Goal: Task Accomplishment & Management: Manage account settings

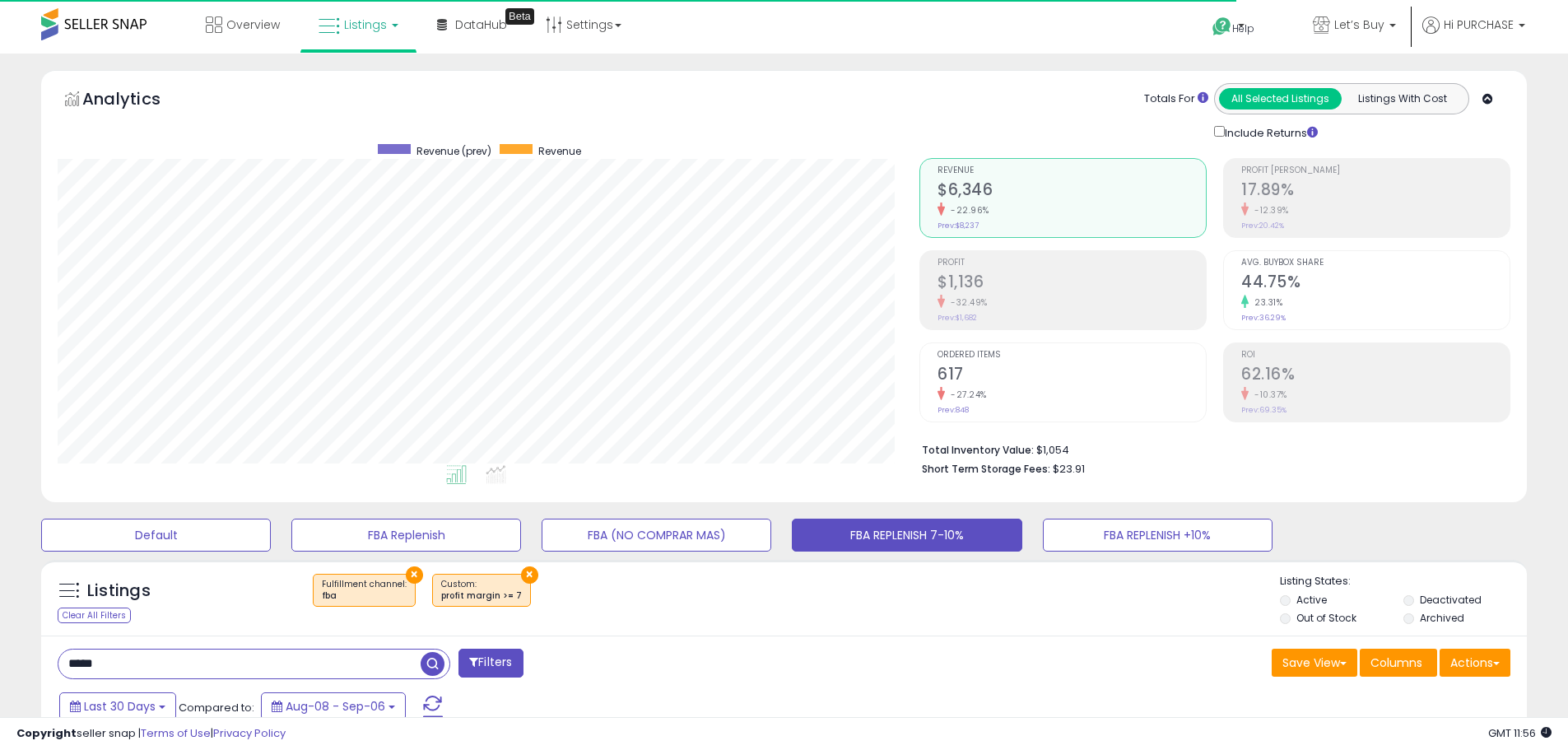
select select "**"
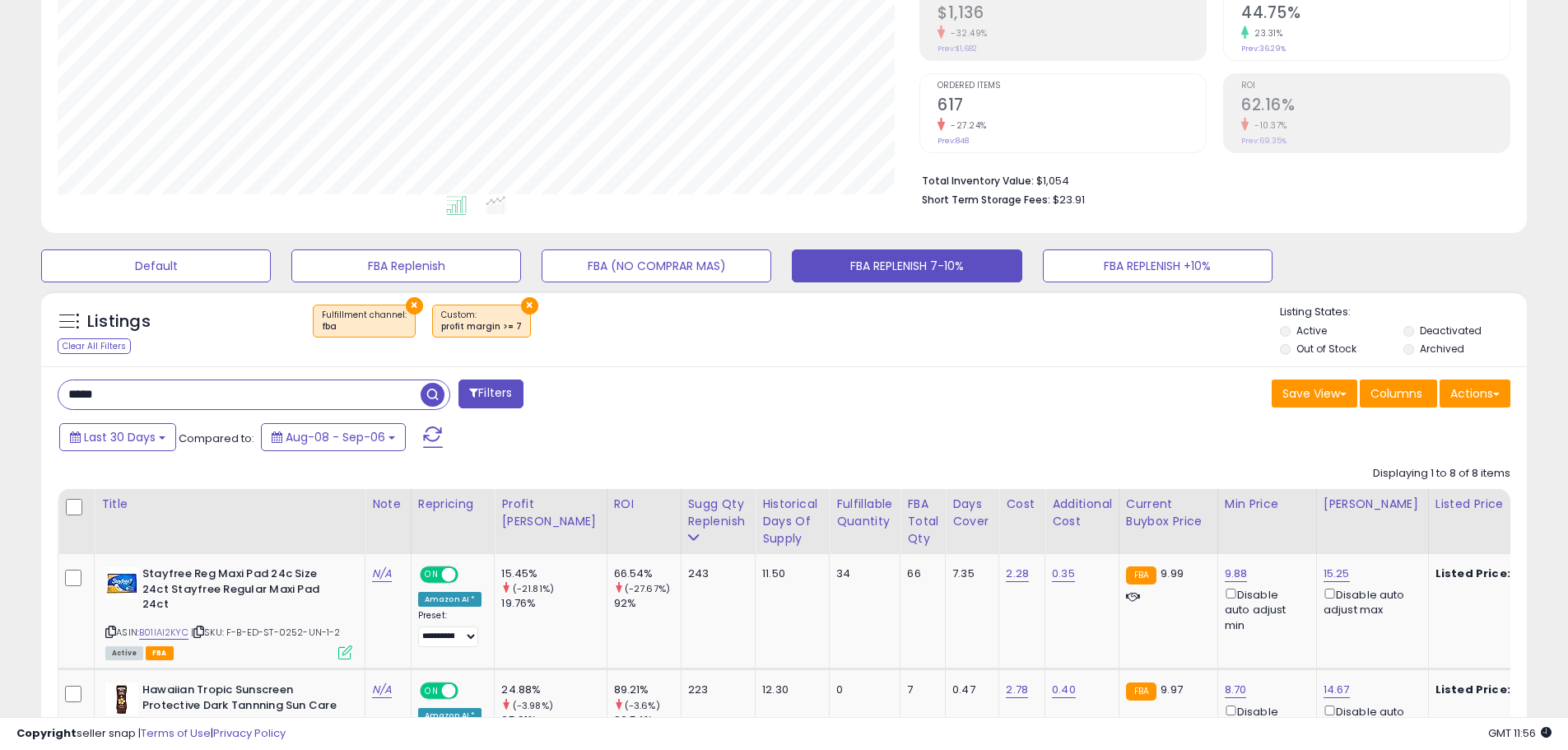
scroll to position [267, 0]
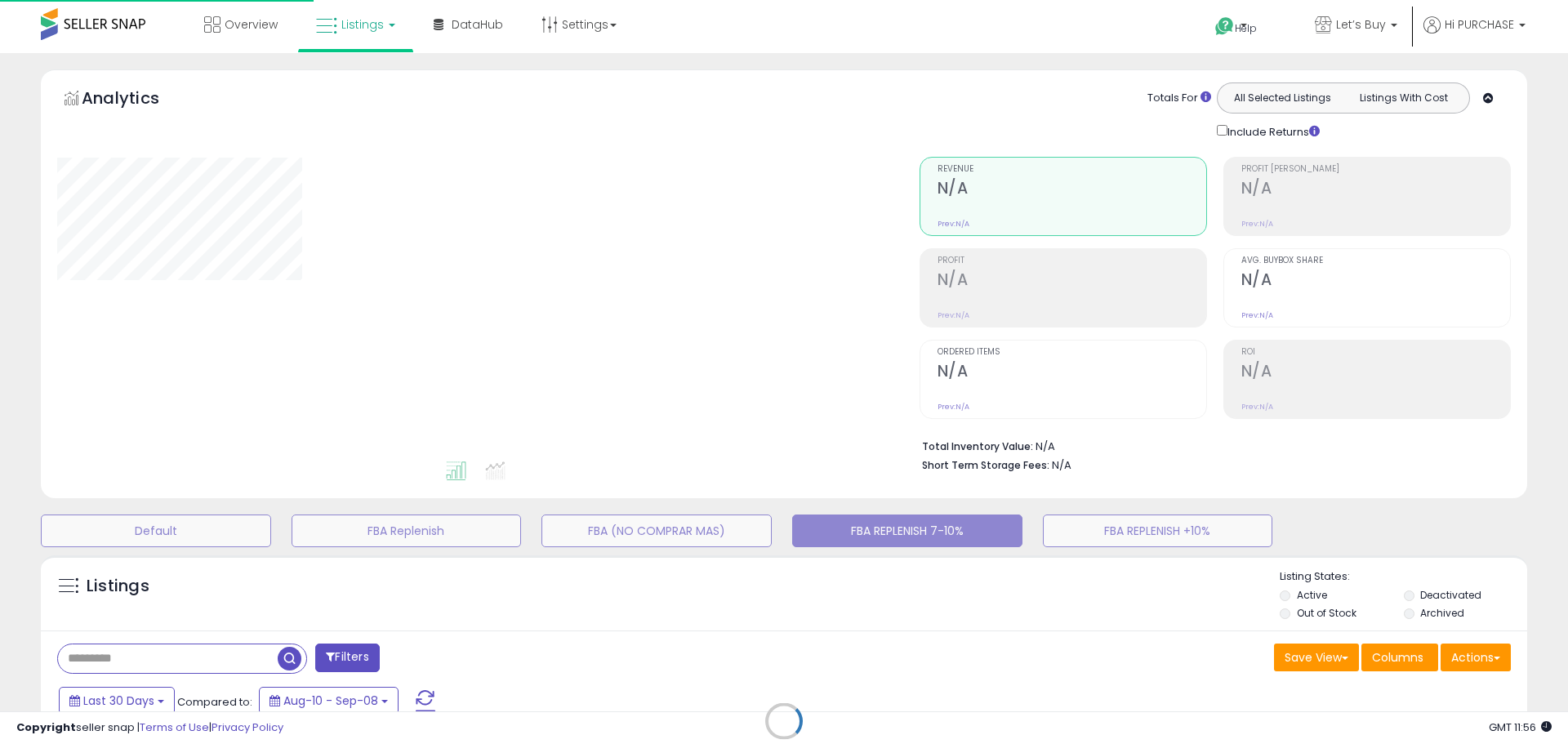
type input "*****"
select select "**"
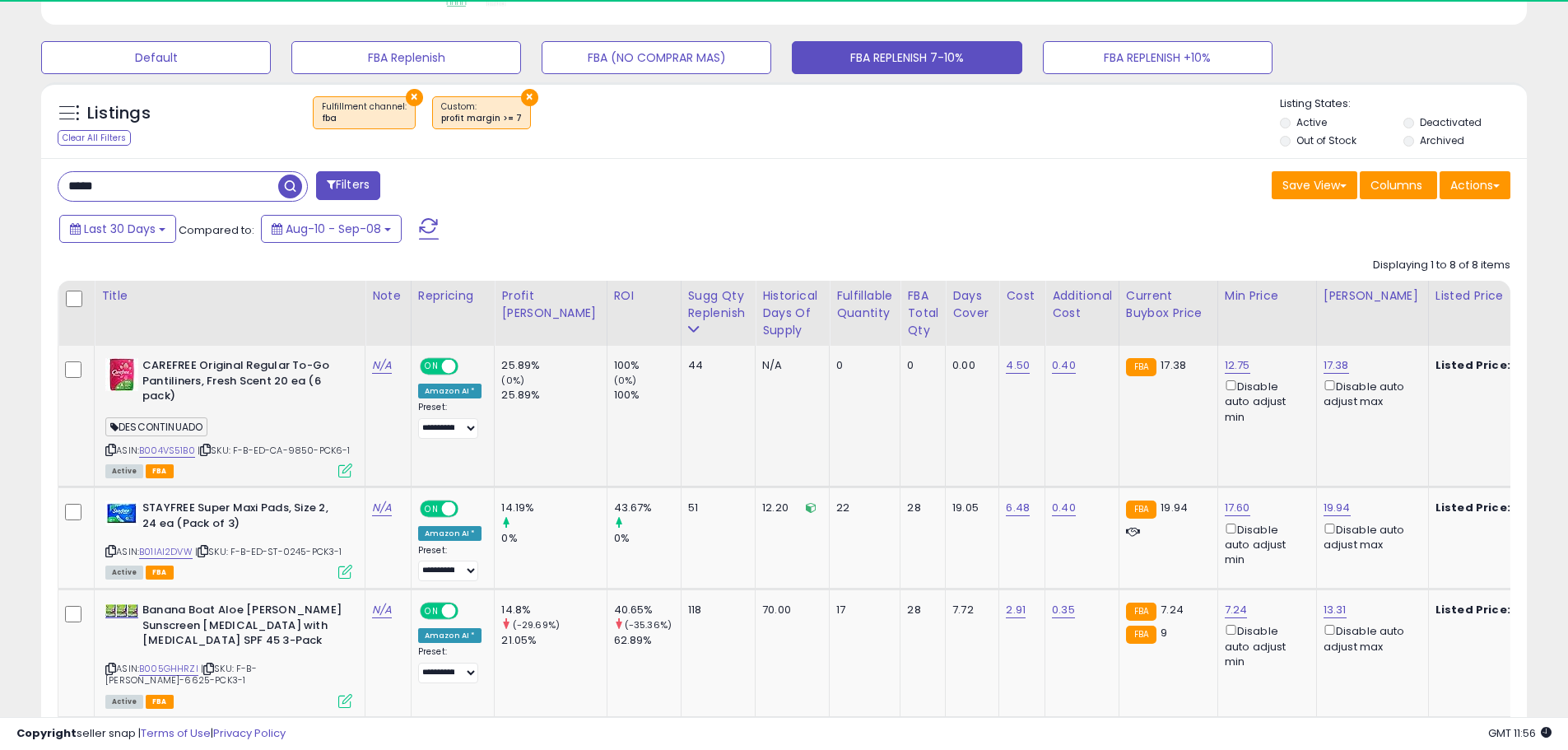
scroll to position [338, 862]
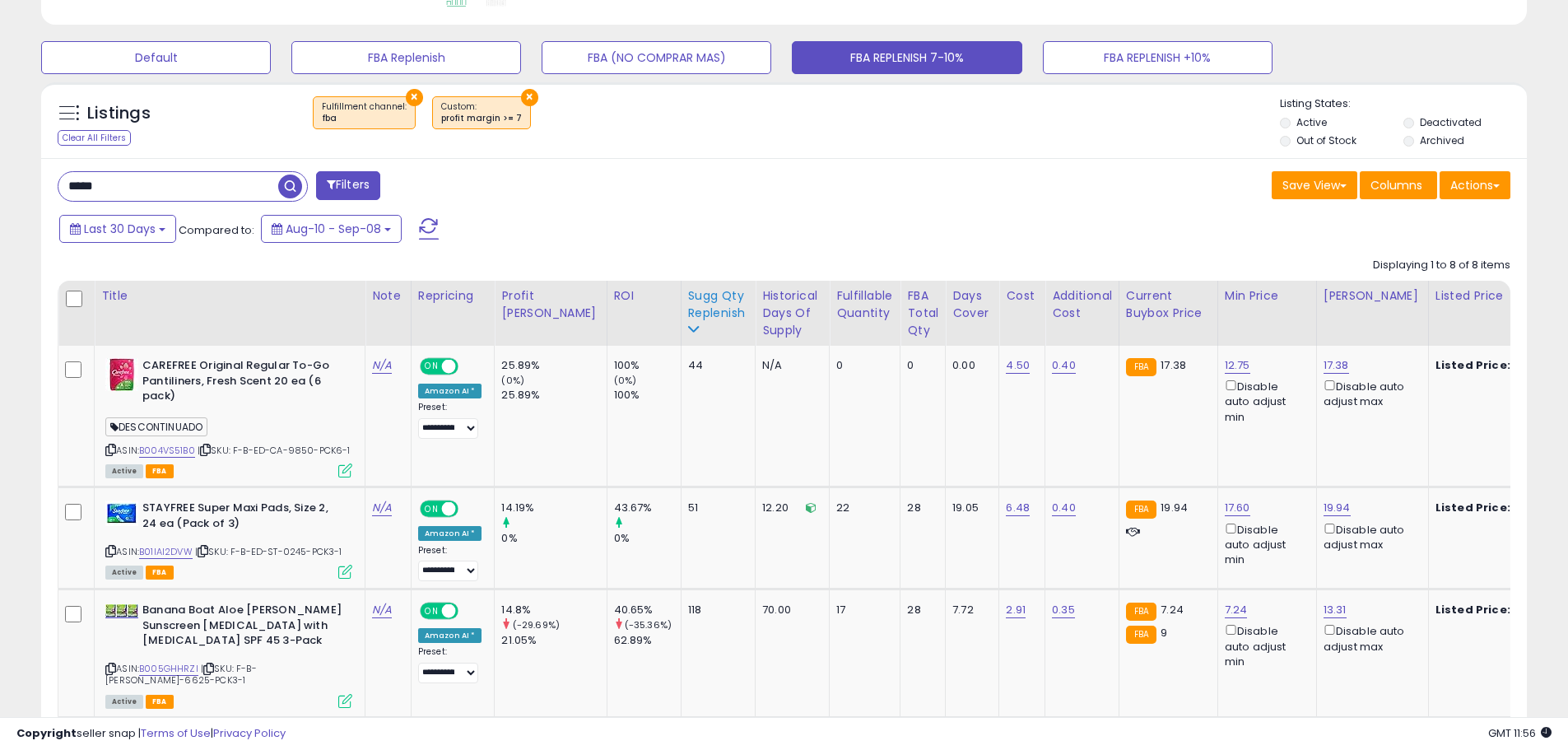
click at [689, 332] on icon at bounding box center [694, 329] width 11 height 11
click at [689, 327] on icon at bounding box center [694, 329] width 11 height 11
click at [689, 316] on div "Sugg Qty Replenish" at bounding box center [719, 304] width 61 height 34
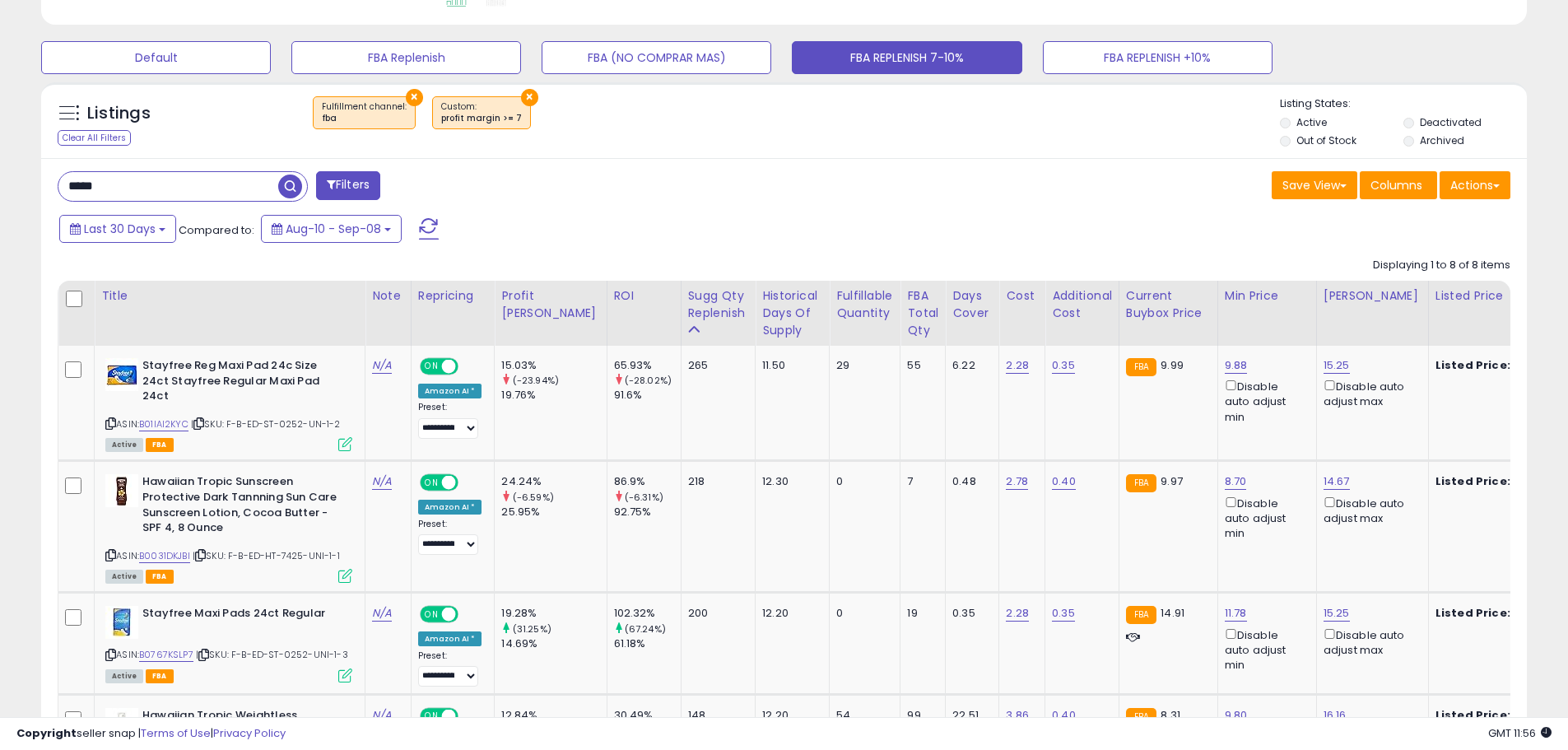
scroll to position [559, 0]
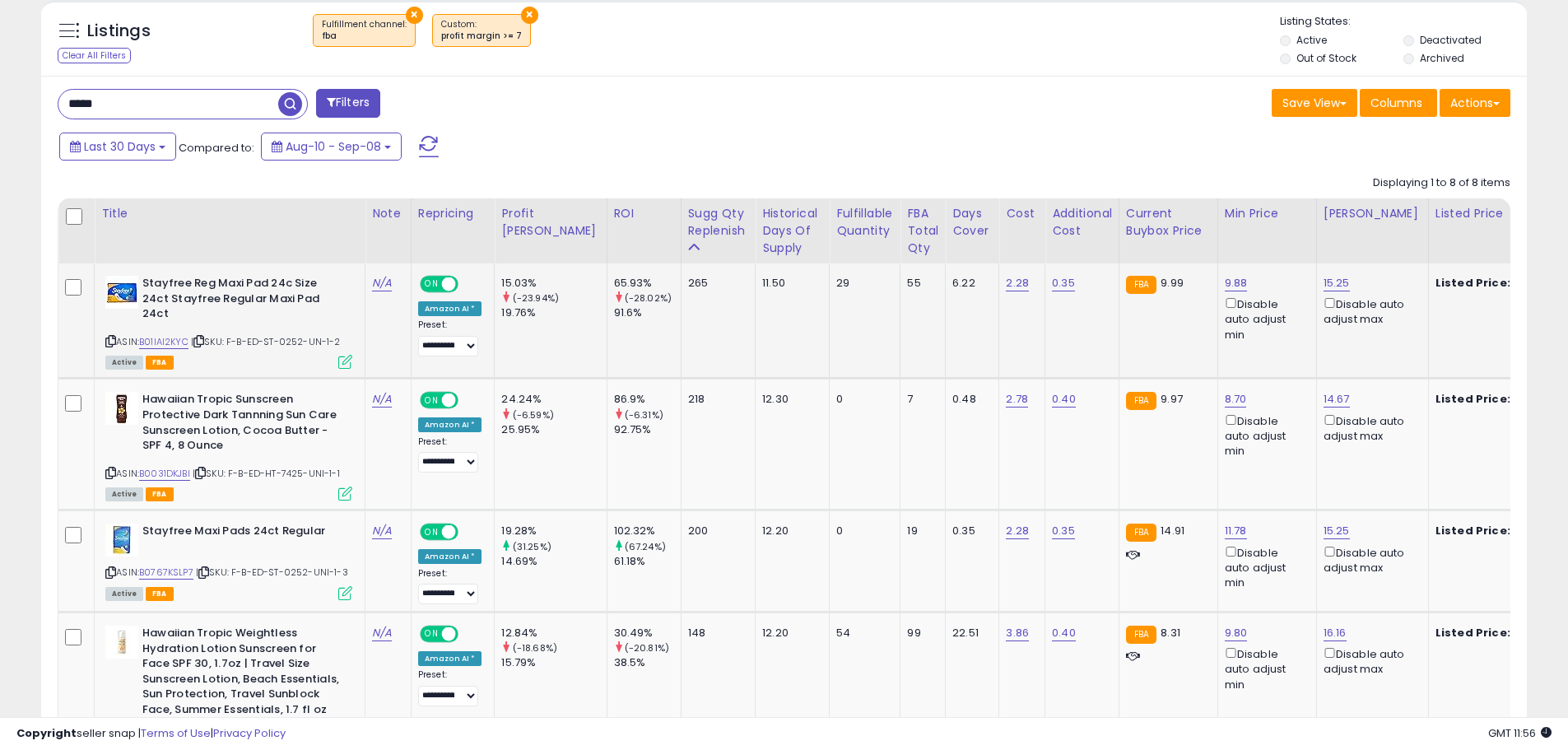
click at [293, 335] on span "| SKU: F-B-ED-ST-0252-UN-1-2" at bounding box center [266, 341] width 150 height 13
click at [204, 337] on icon at bounding box center [198, 341] width 10 height 9
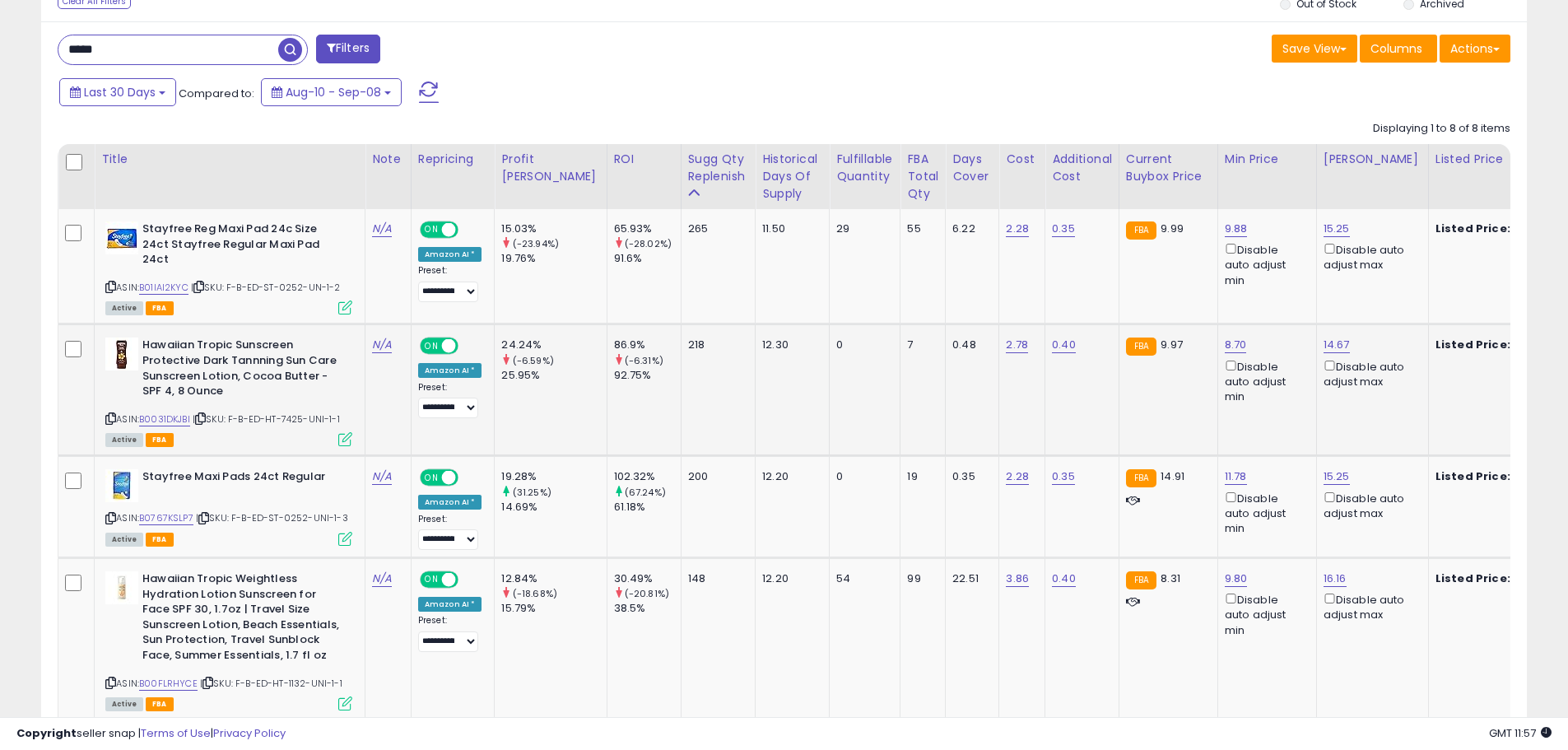
scroll to position [642, 0]
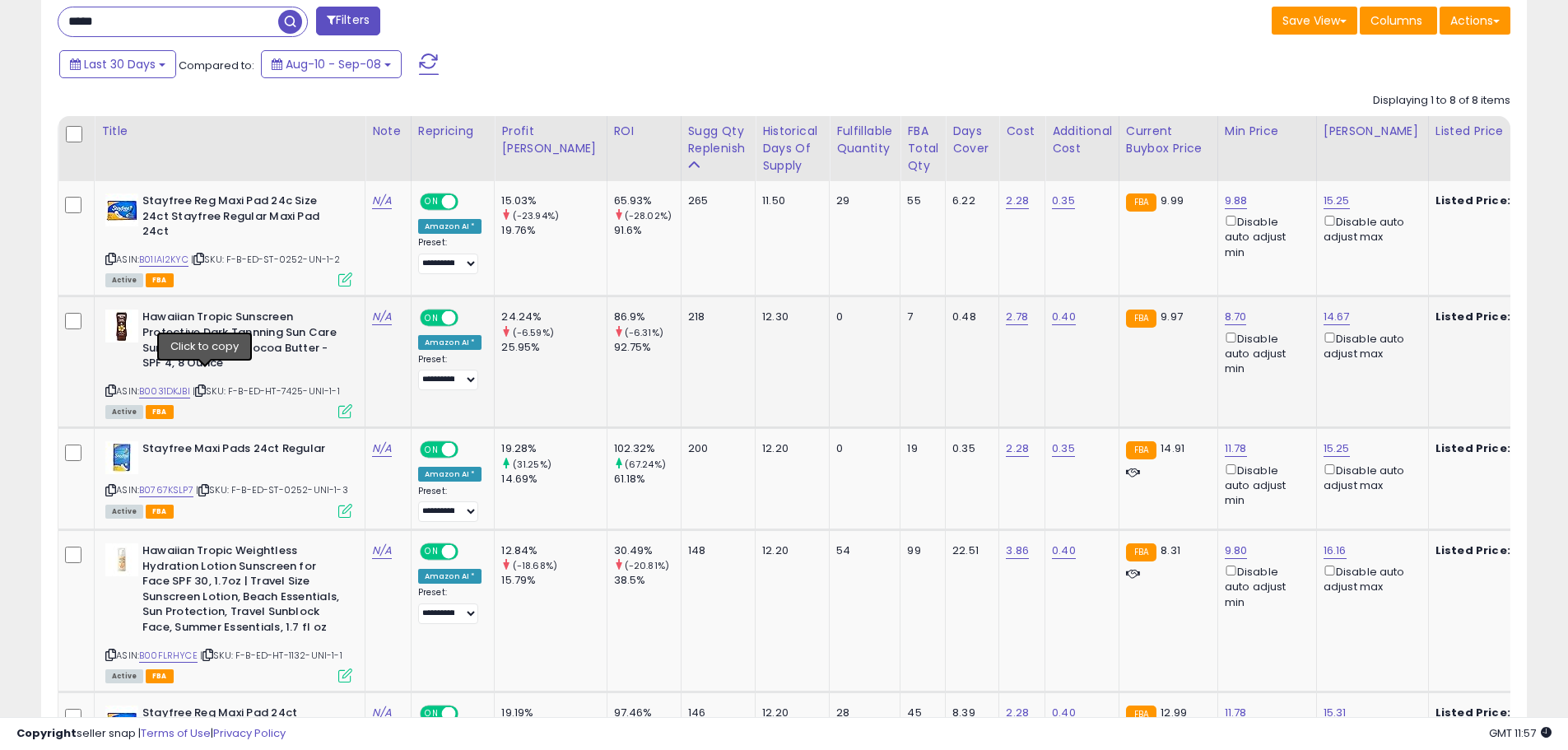
drag, startPoint x: 206, startPoint y: 377, endPoint x: 215, endPoint y: 372, distance: 10.3
click at [206, 386] on icon at bounding box center [200, 391] width 10 height 9
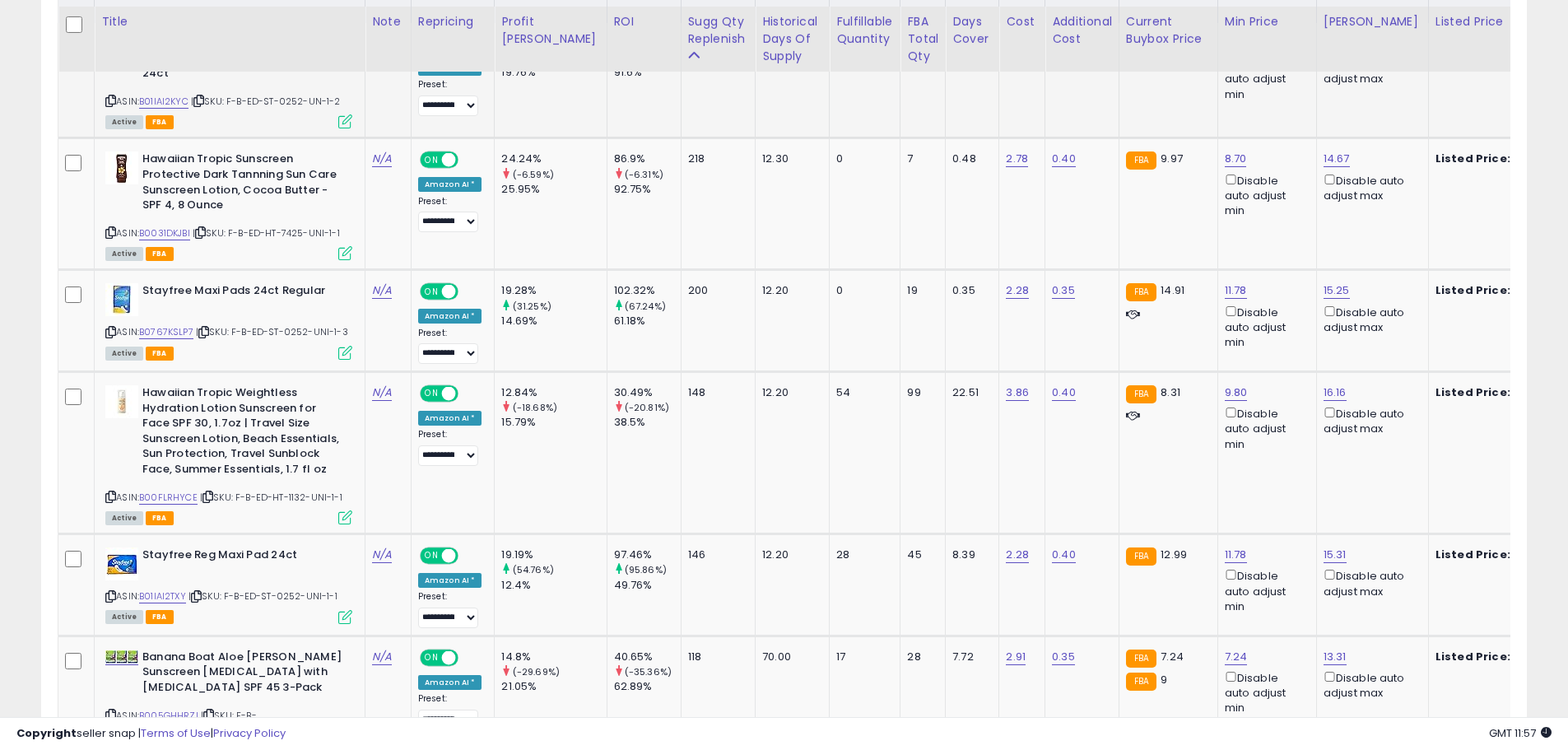
scroll to position [807, 0]
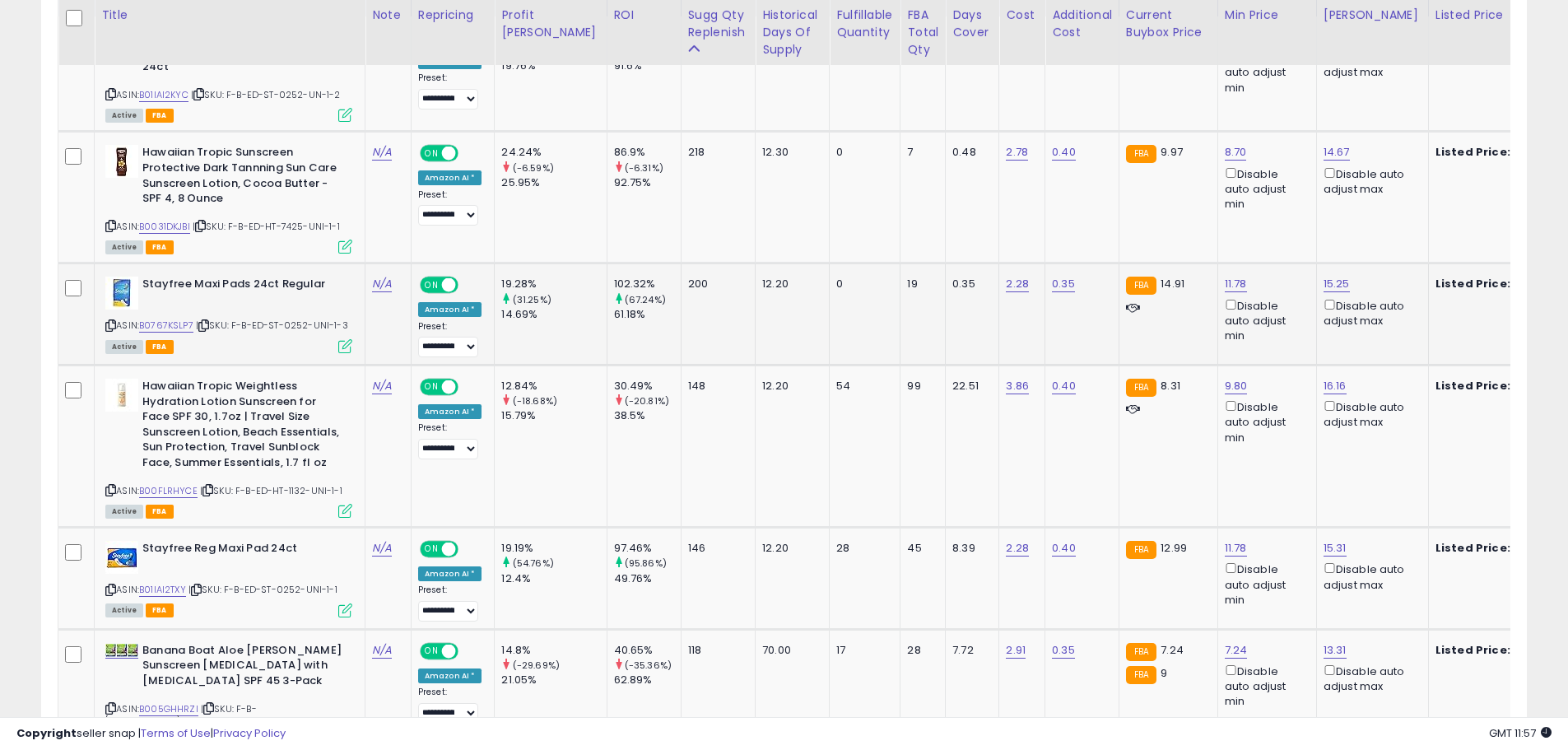
click at [207, 320] on icon at bounding box center [203, 325] width 10 height 9
click at [209, 320] on icon at bounding box center [203, 325] width 10 height 9
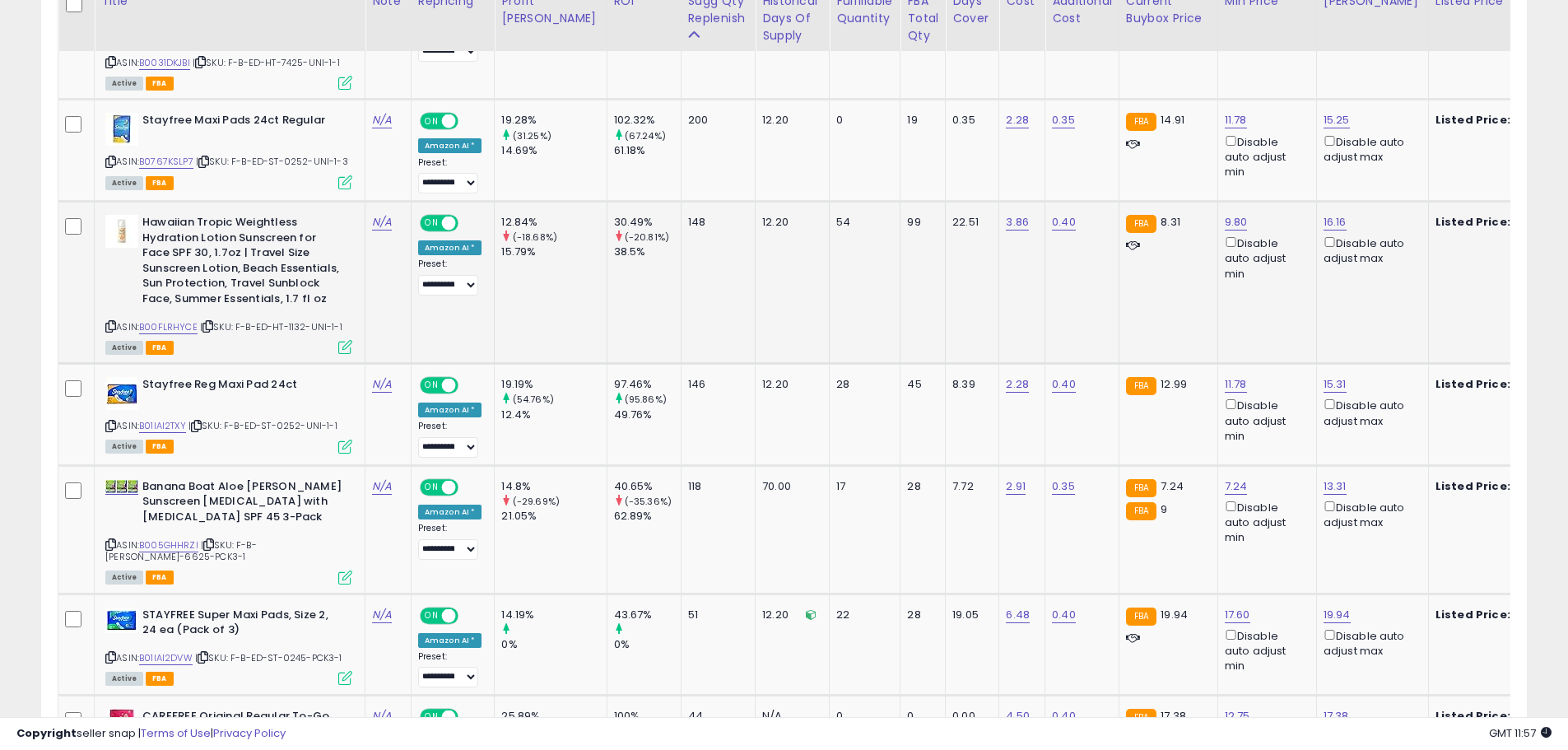
scroll to position [971, 0]
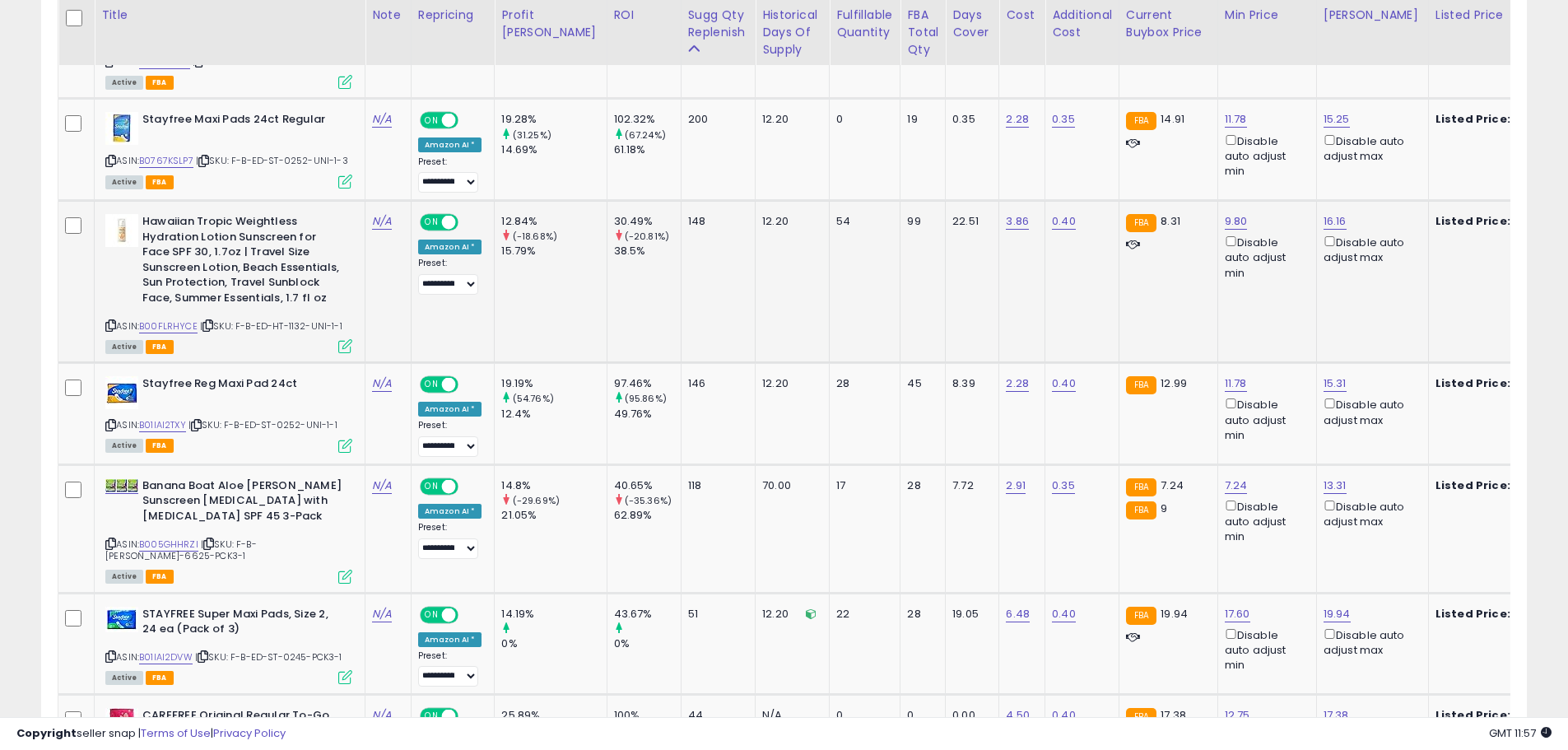
click at [209, 320] on icon at bounding box center [208, 325] width 10 height 9
click at [199, 421] on icon at bounding box center [195, 426] width 10 height 9
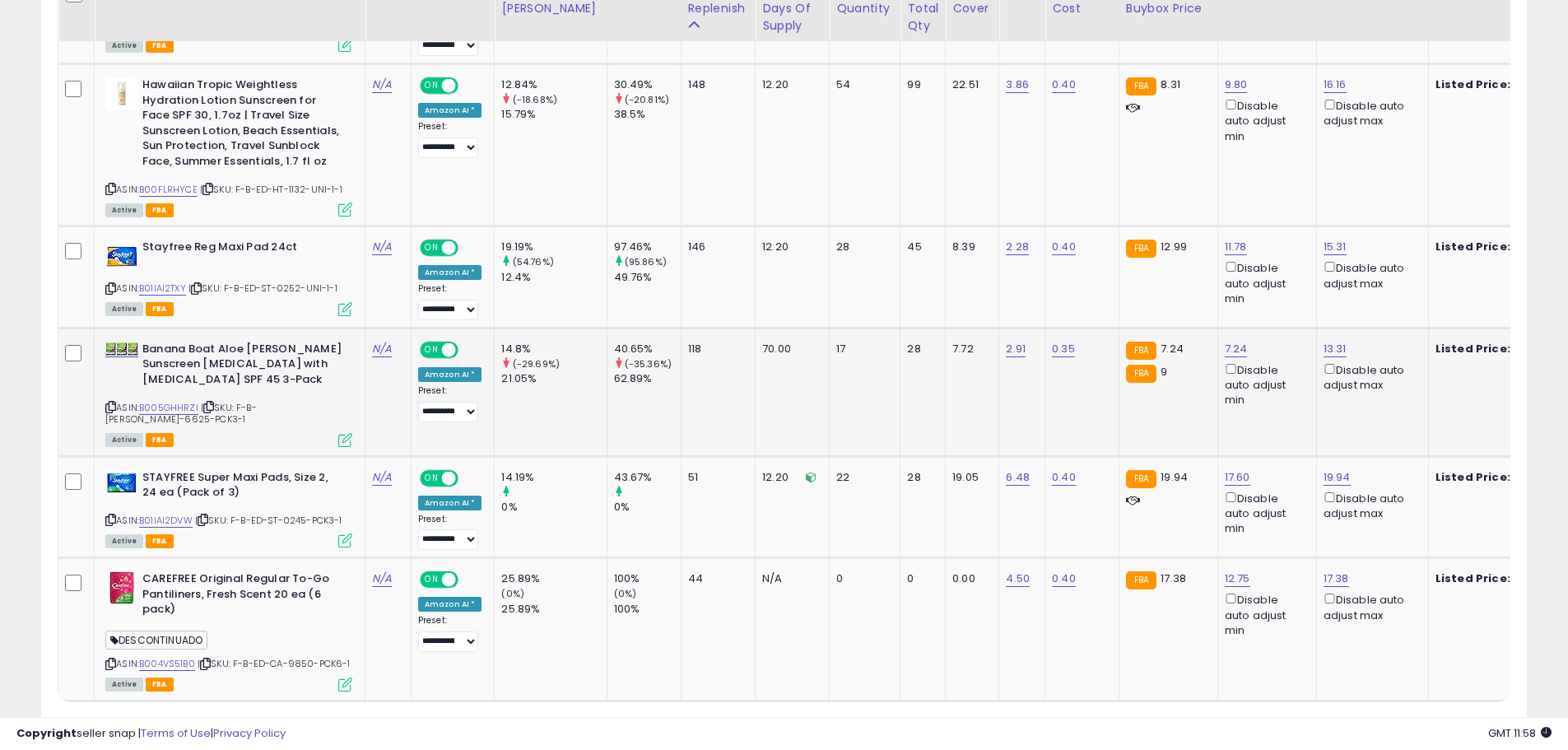
scroll to position [1136, 0]
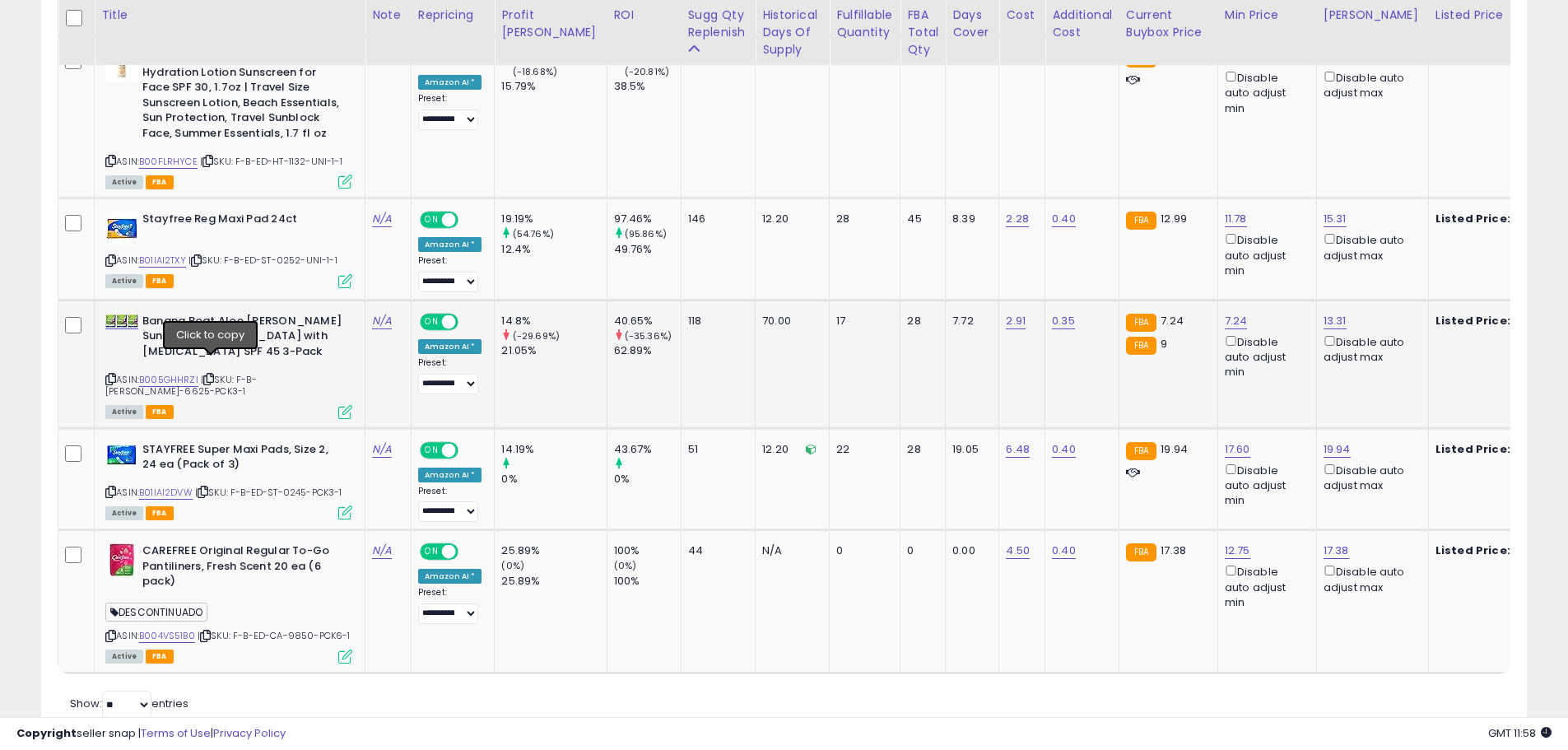
click at [209, 375] on icon at bounding box center [208, 379] width 10 height 9
click at [209, 487] on icon at bounding box center [202, 492] width 10 height 9
